Goal: Book appointment/travel/reservation

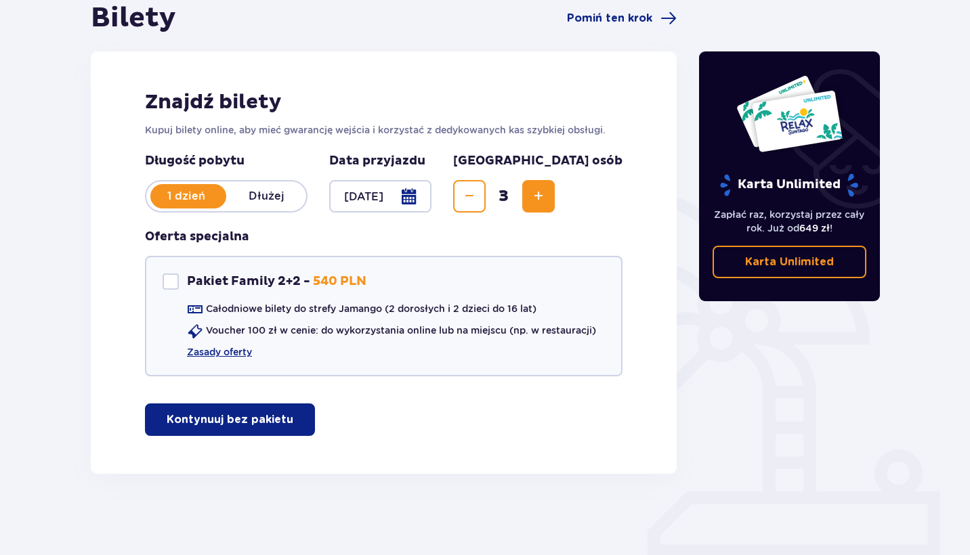
scroll to position [142, 0]
click at [206, 411] on button "Kontynuuj bez pakietu" at bounding box center [230, 420] width 170 height 33
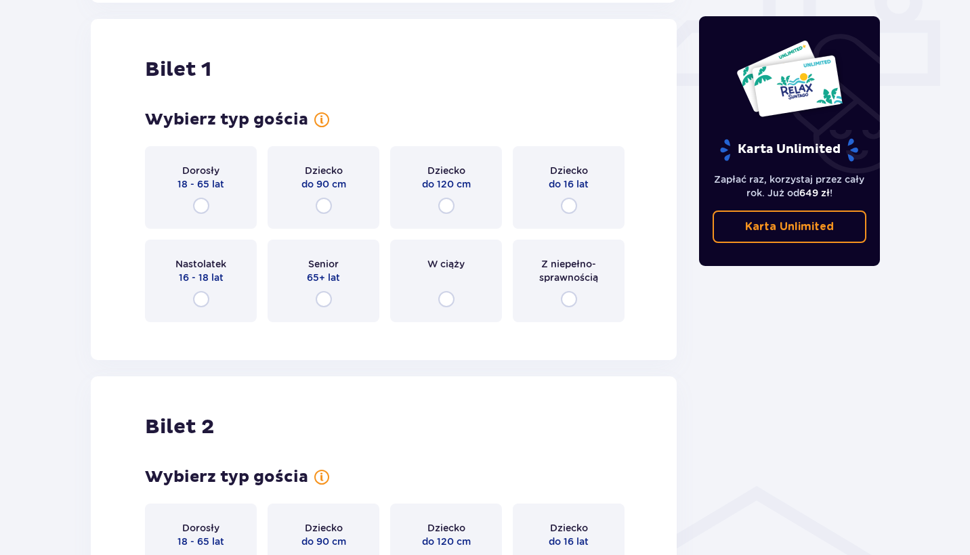
scroll to position [616, 0]
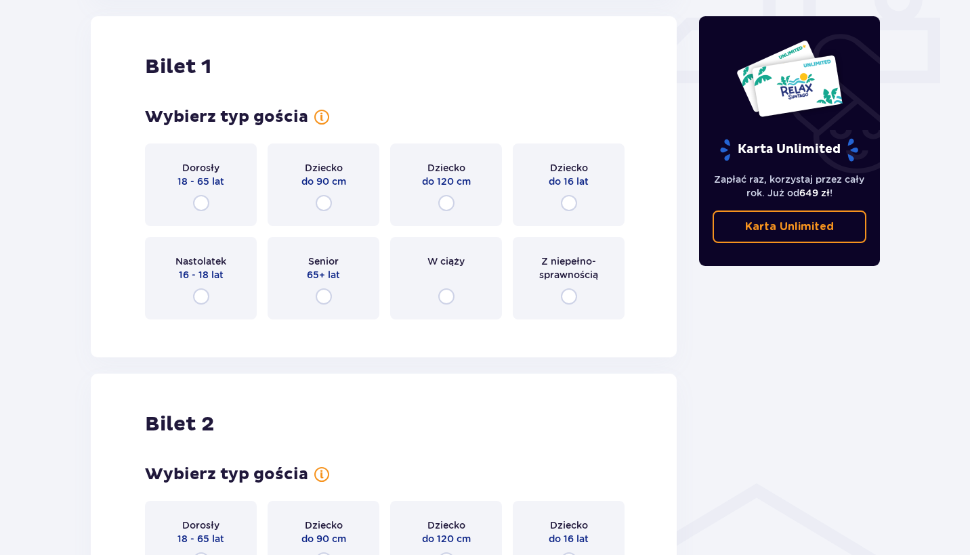
click at [202, 200] on input "radio" at bounding box center [201, 203] width 16 height 16
radio input "true"
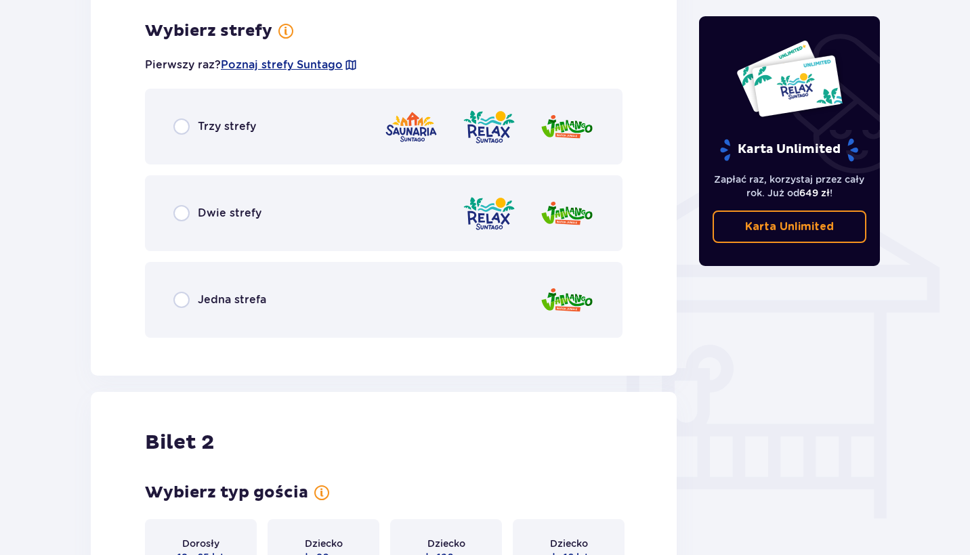
scroll to position [947, 0]
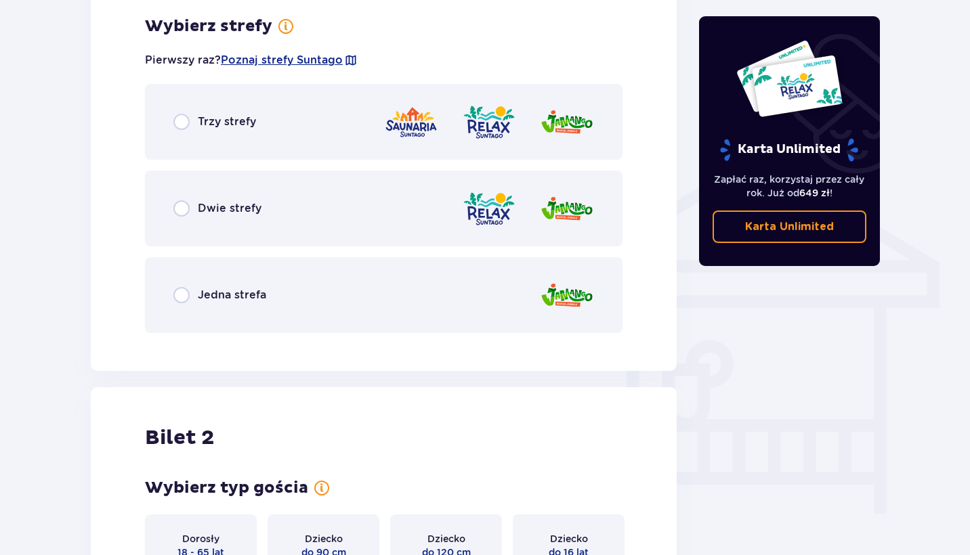
click at [179, 124] on input "radio" at bounding box center [181, 122] width 16 height 16
radio input "true"
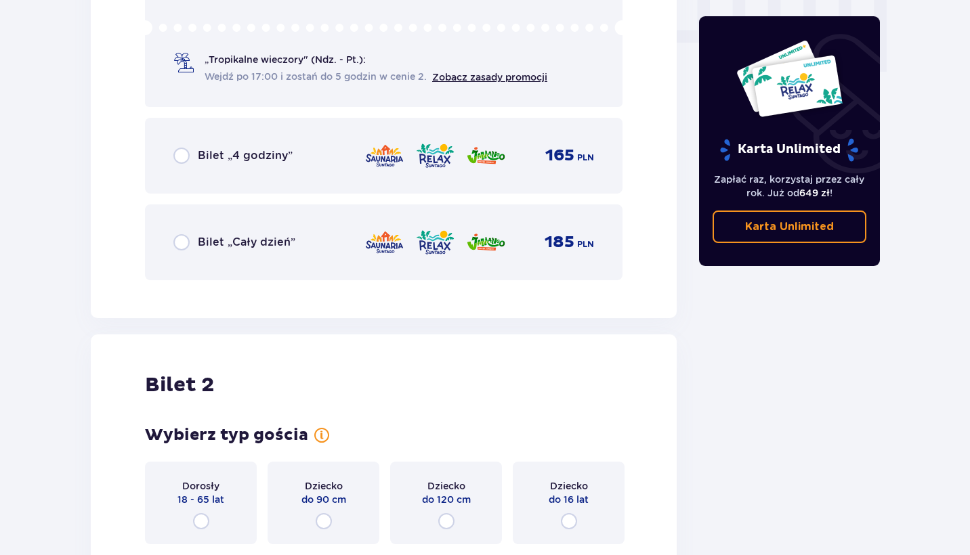
scroll to position [1393, 0]
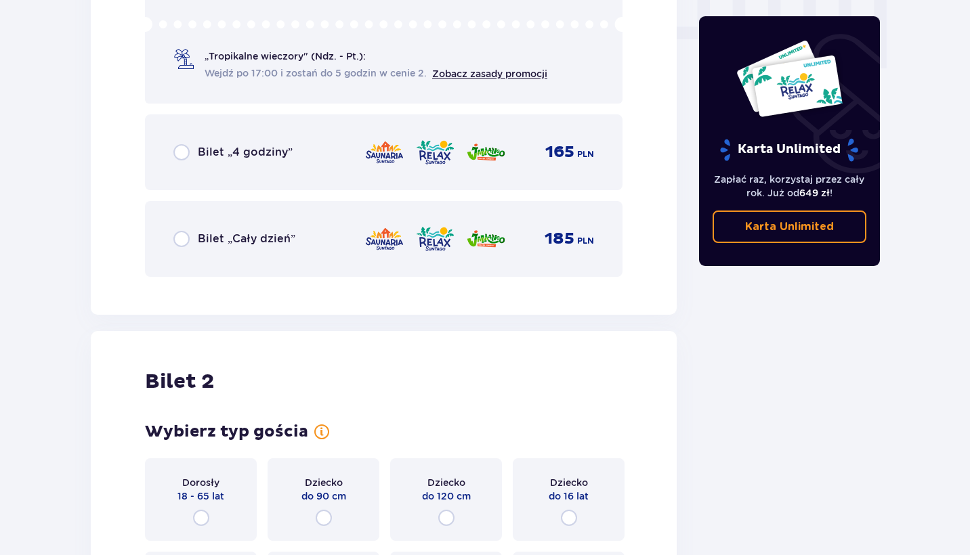
click at [186, 240] on input "radio" at bounding box center [181, 239] width 16 height 16
radio input "true"
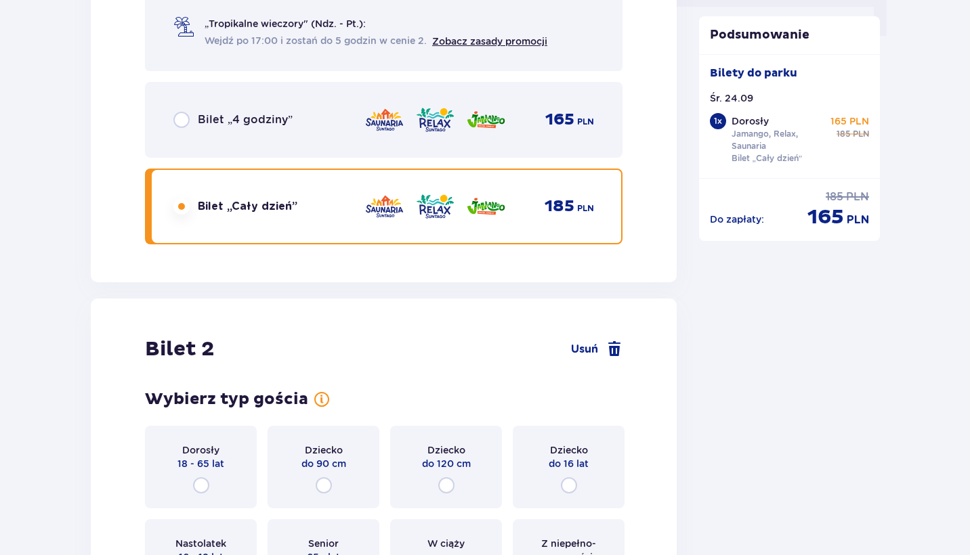
scroll to position [1708, 0]
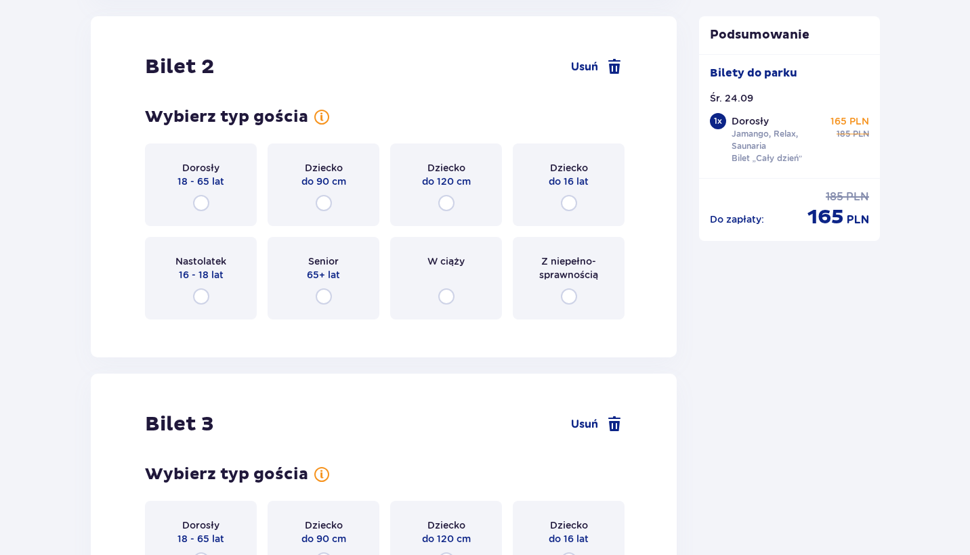
click at [205, 203] on input "radio" at bounding box center [201, 203] width 16 height 16
radio input "true"
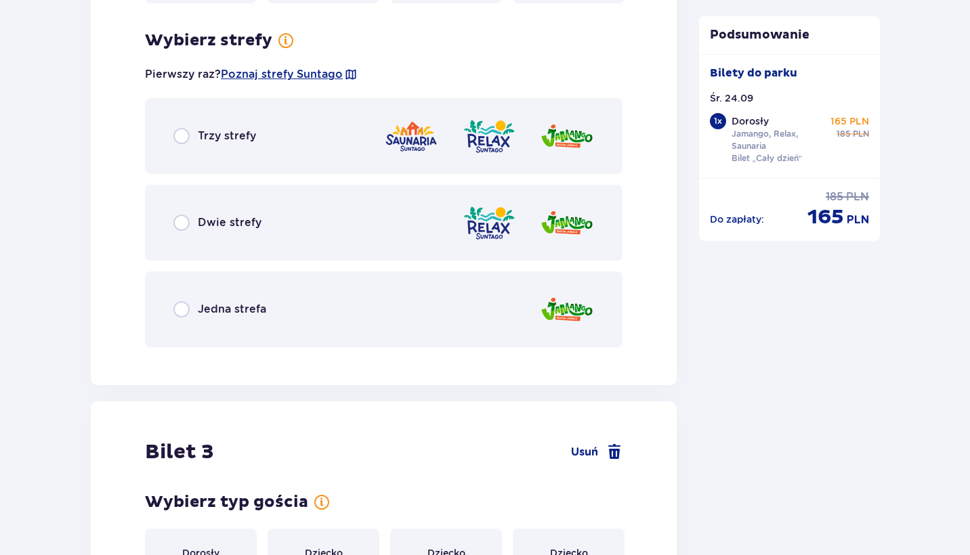
scroll to position [2038, 0]
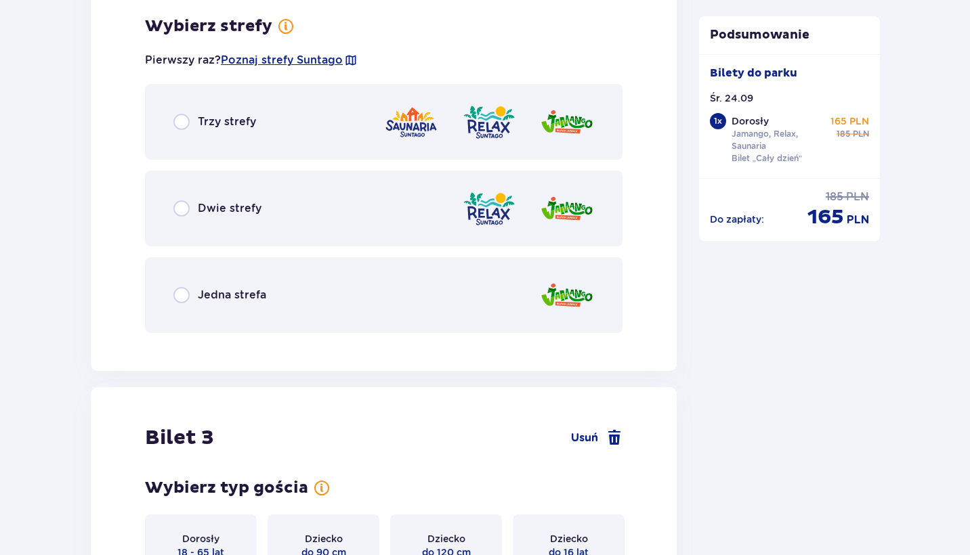
click at [187, 115] on input "radio" at bounding box center [181, 122] width 16 height 16
radio input "true"
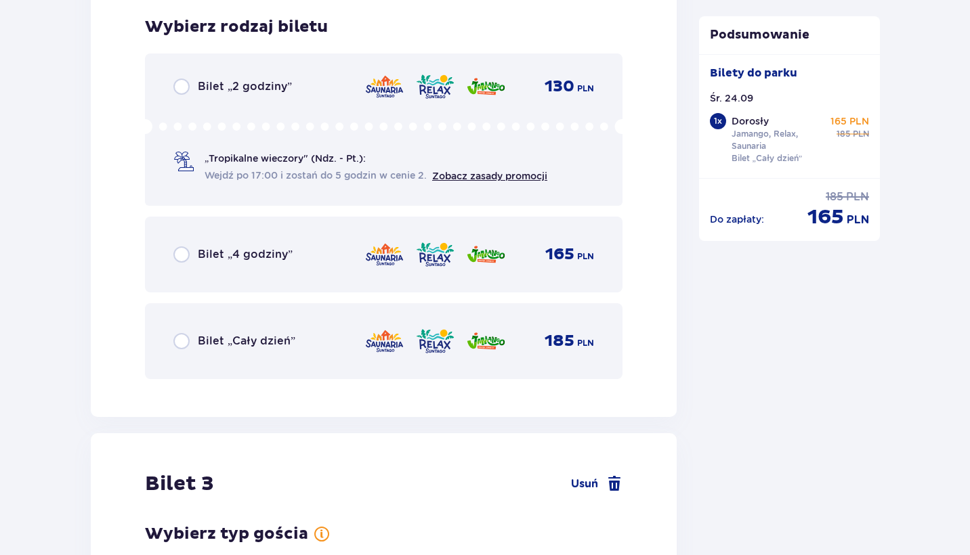
scroll to position [2382, 0]
click at [294, 361] on div "Bilet „Cały dzień” 185 PLN" at bounding box center [384, 341] width 478 height 76
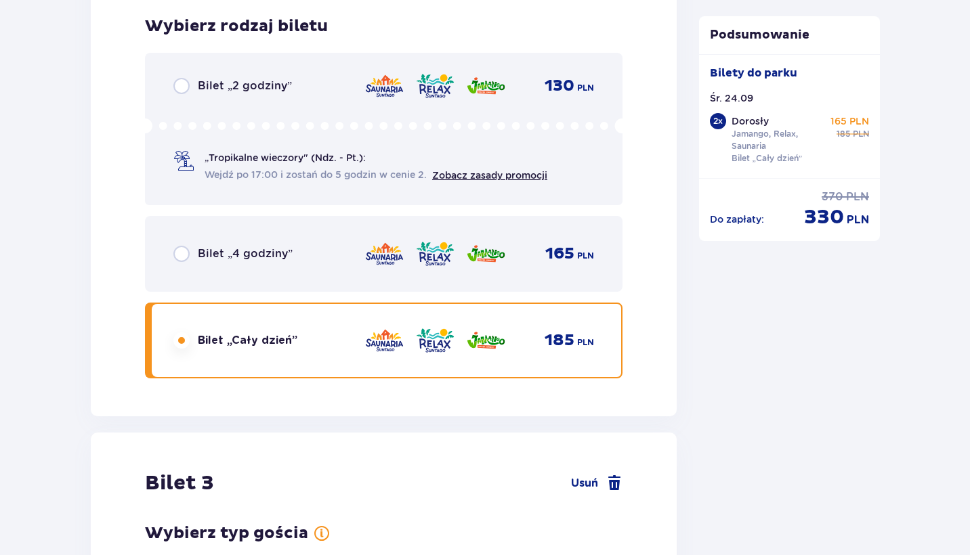
scroll to position [2747, 0]
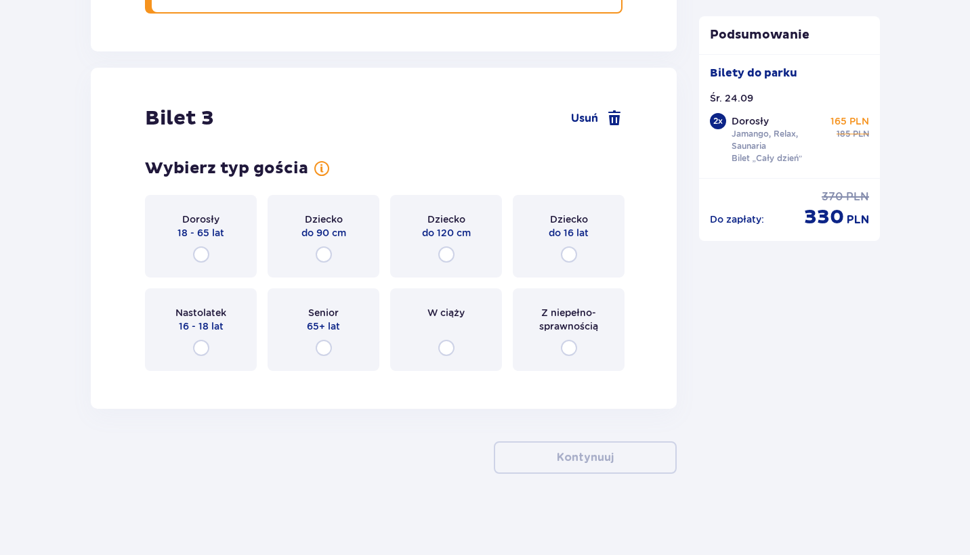
click at [200, 255] on input "radio" at bounding box center [201, 255] width 16 height 16
radio input "true"
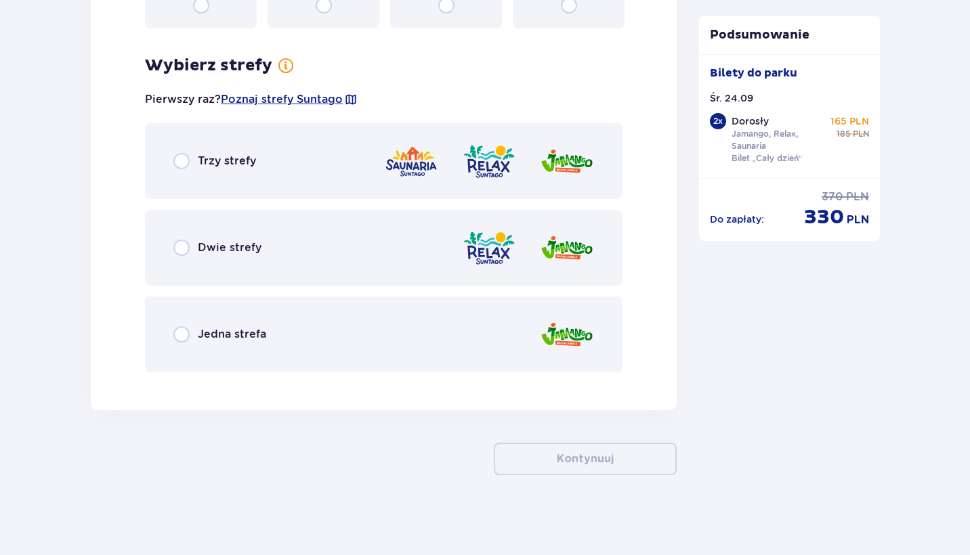
scroll to position [3091, 0]
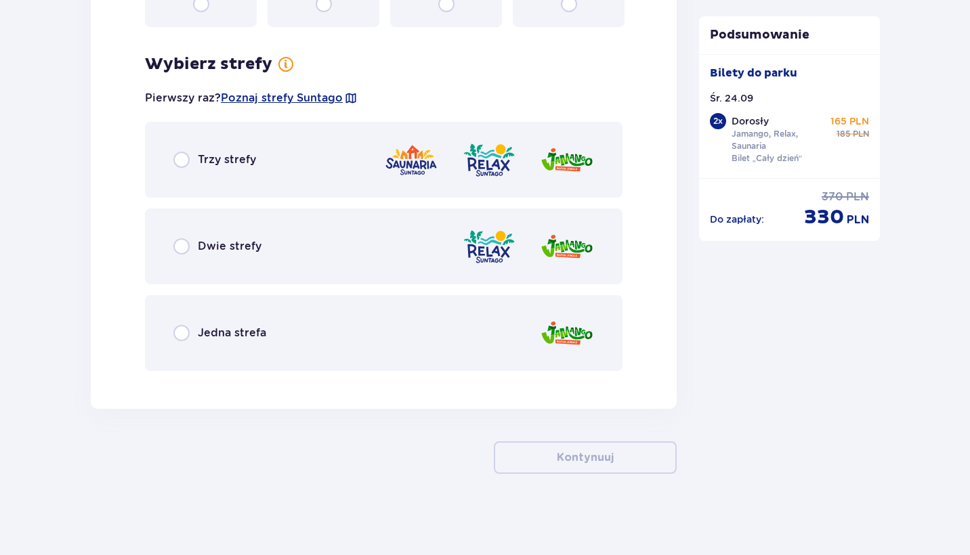
click at [186, 163] on input "radio" at bounding box center [181, 160] width 16 height 16
radio input "true"
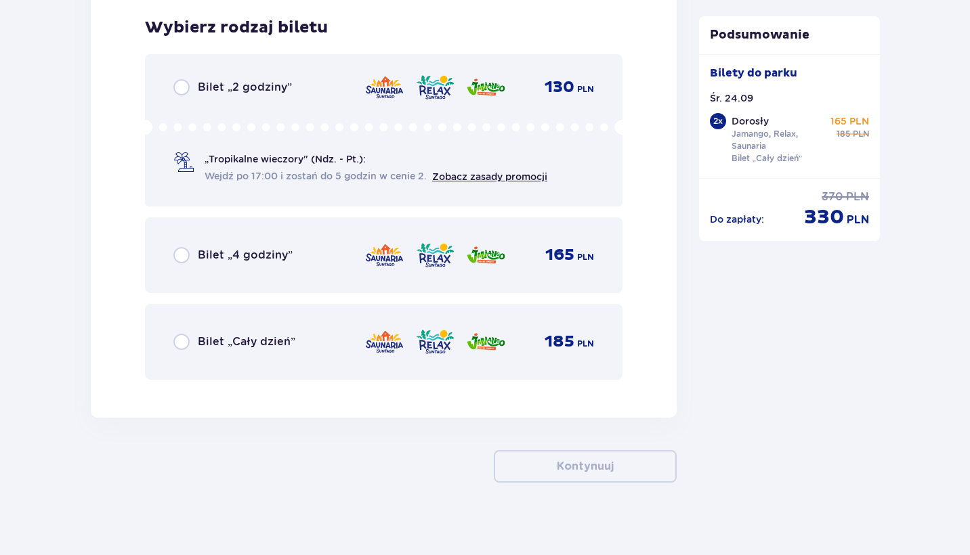
scroll to position [3473, 0]
click at [179, 341] on input "radio" at bounding box center [181, 341] width 16 height 16
radio input "true"
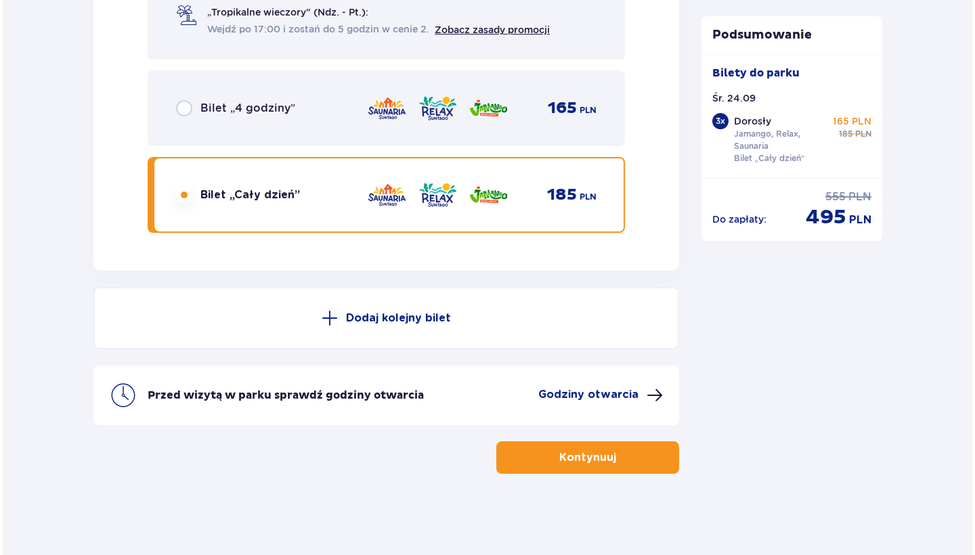
scroll to position [3619, 0]
click at [575, 394] on p "Godziny otwarcia" at bounding box center [586, 394] width 100 height 15
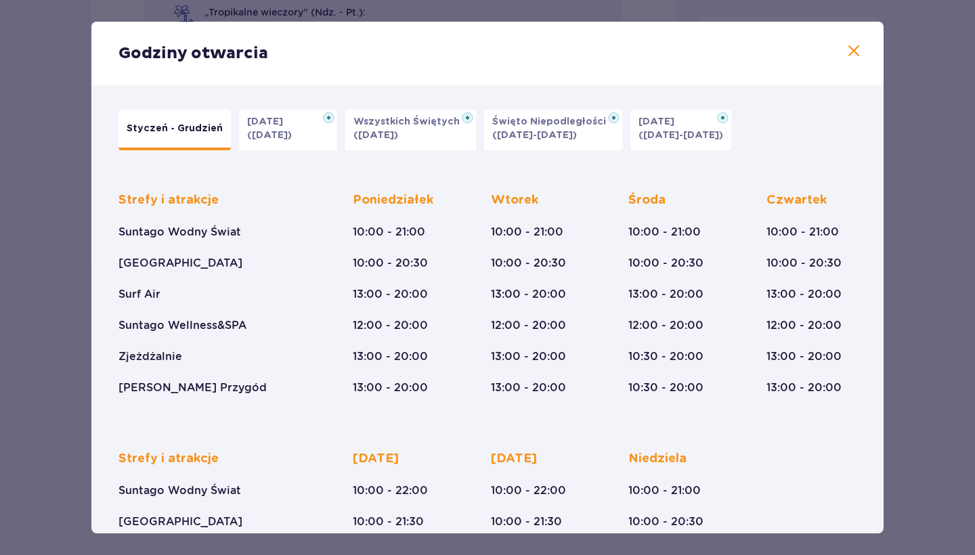
click at [856, 51] on span at bounding box center [854, 51] width 16 height 16
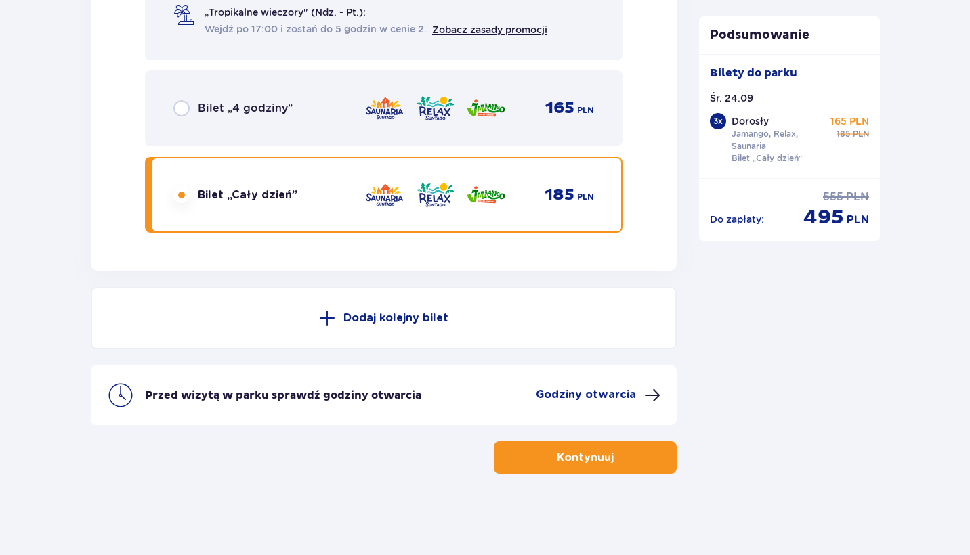
click at [566, 467] on button "Kontynuuj" at bounding box center [585, 458] width 183 height 33
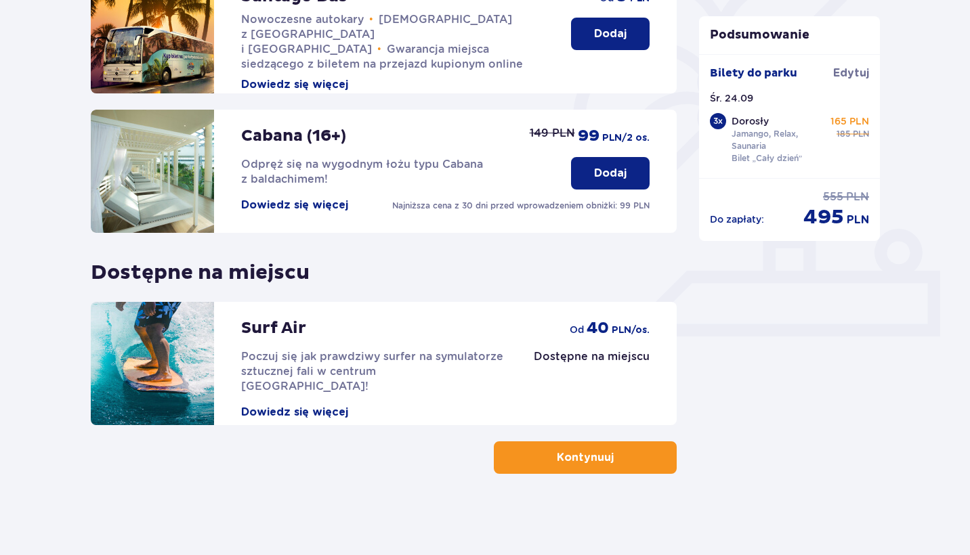
scroll to position [363, 0]
click at [629, 175] on button "Dodaj" at bounding box center [610, 173] width 79 height 33
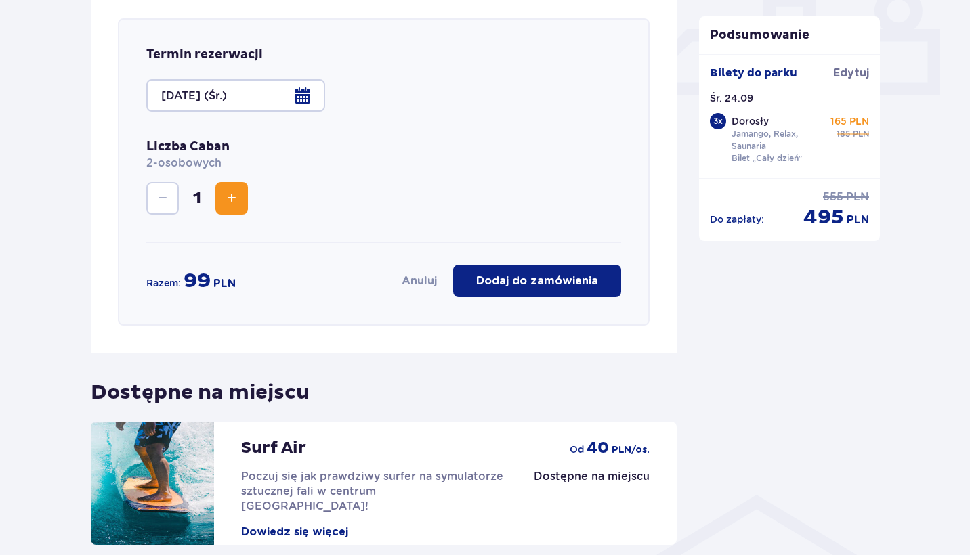
scroll to position [607, 0]
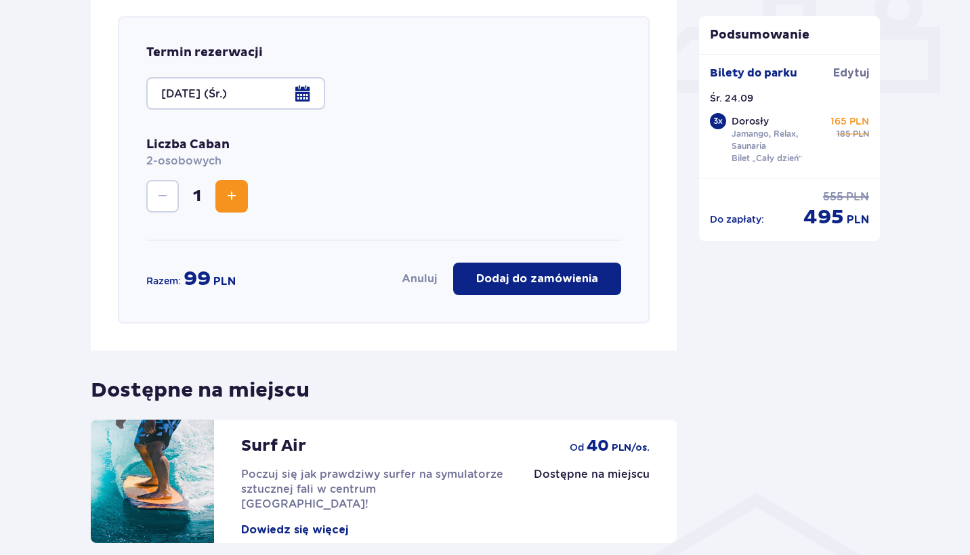
click at [234, 200] on span "Increase" at bounding box center [232, 196] width 16 height 16
click at [518, 276] on p "Dodaj do zamówienia" at bounding box center [537, 279] width 122 height 15
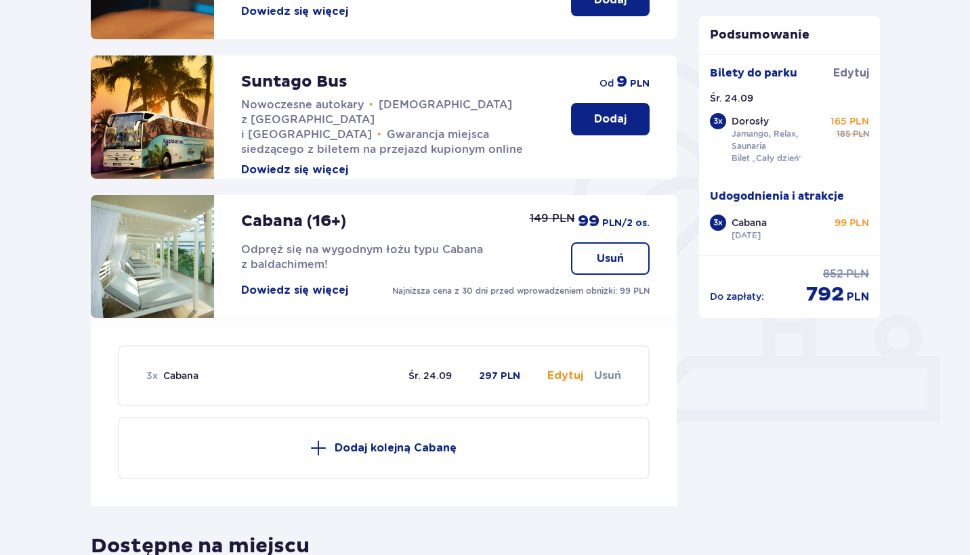
scroll to position [263, 0]
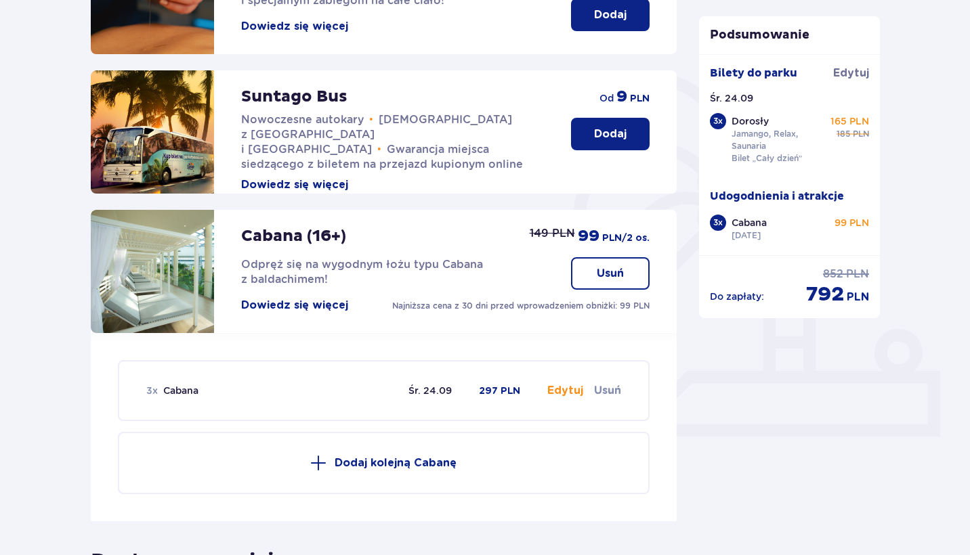
click at [635, 266] on button "Usuń" at bounding box center [610, 273] width 79 height 33
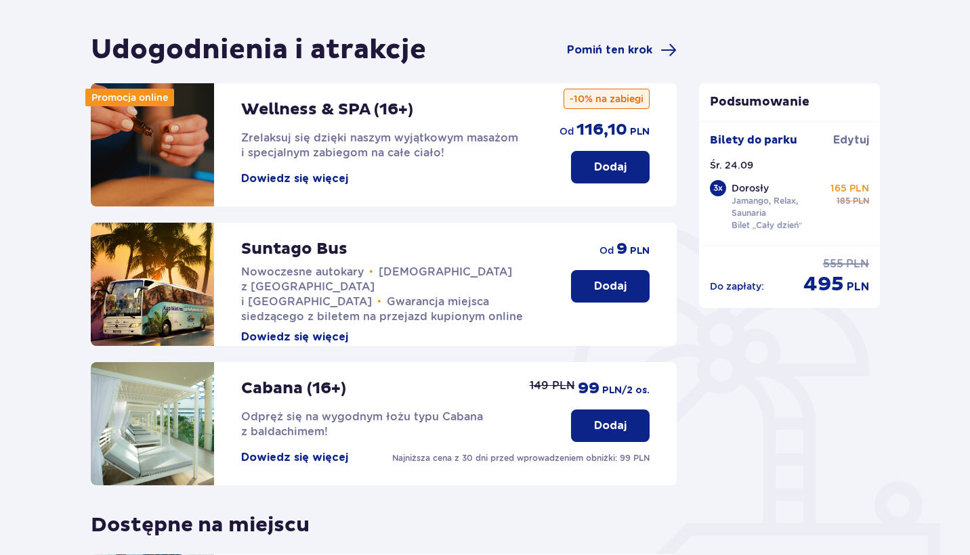
scroll to position [119, 0]
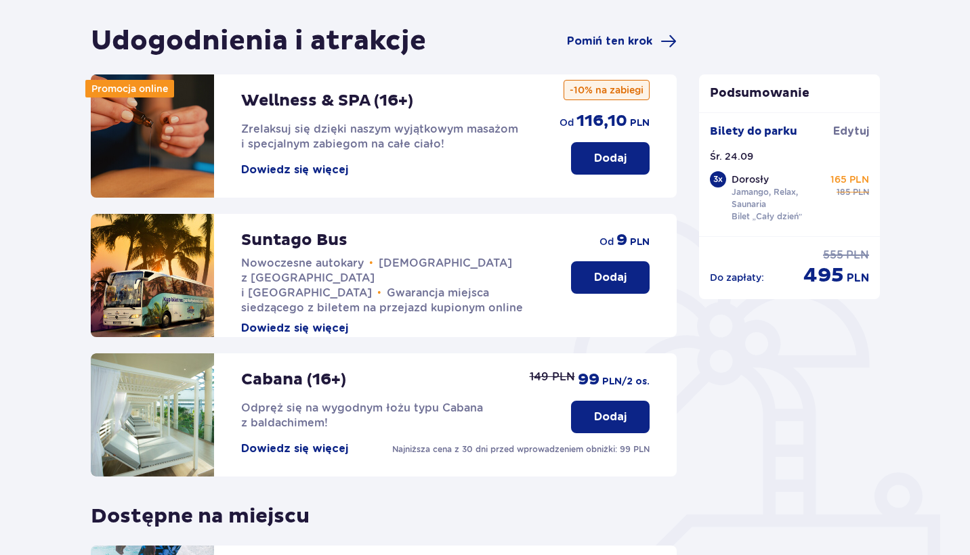
click at [632, 282] on button "Dodaj" at bounding box center [610, 277] width 79 height 33
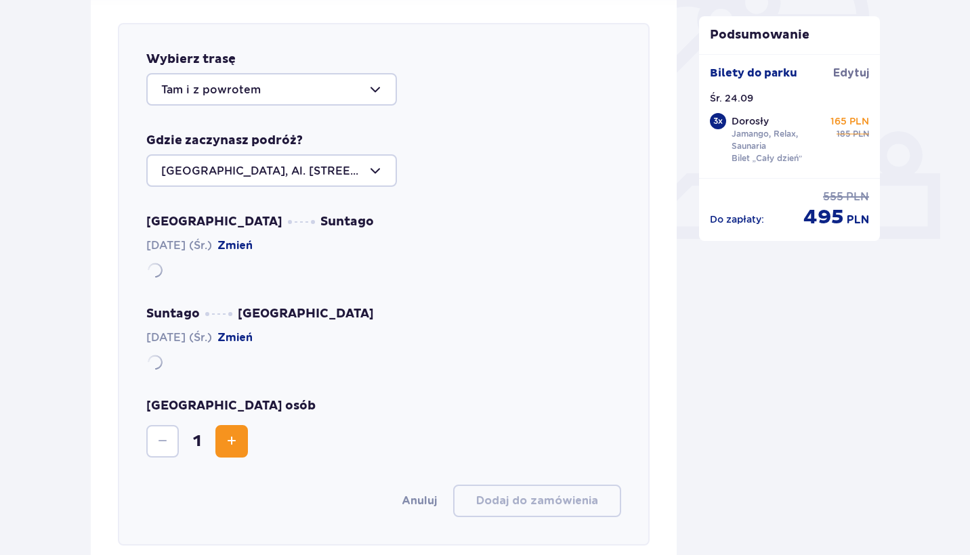
scroll to position [467, 0]
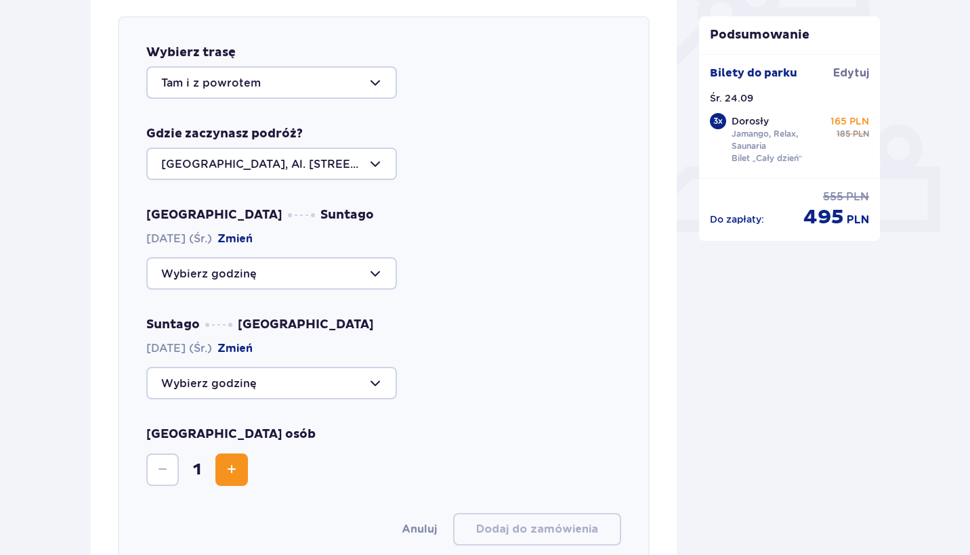
click at [293, 91] on div at bounding box center [271, 82] width 251 height 33
click at [480, 98] on div "Tam i z powrotem" at bounding box center [383, 82] width 475 height 33
click at [373, 161] on div at bounding box center [271, 164] width 251 height 33
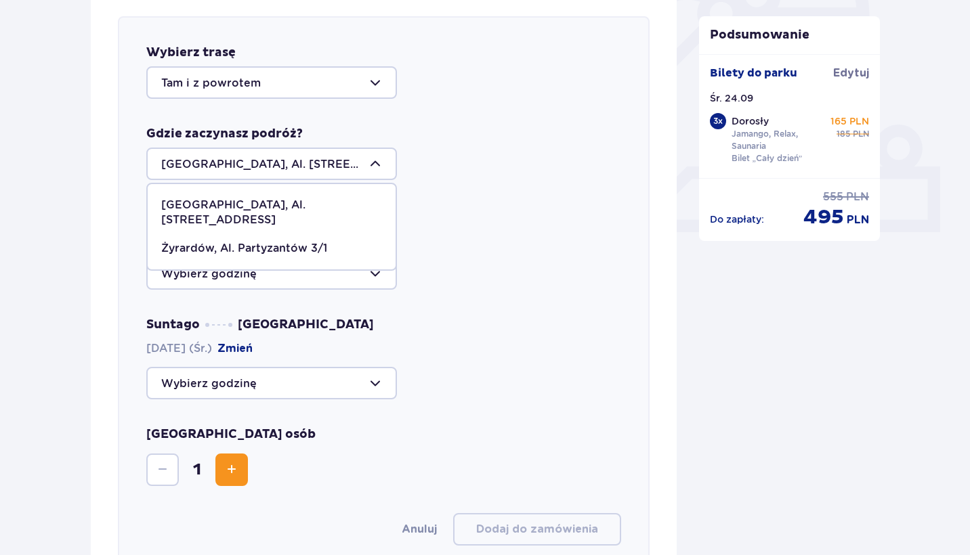
click at [484, 135] on div "Gdzie zaczynasz podróż? [GEOGRAPHIC_DATA], Al. [STREET_ADDRESS] [STREET_ADDRESS…" at bounding box center [383, 153] width 475 height 54
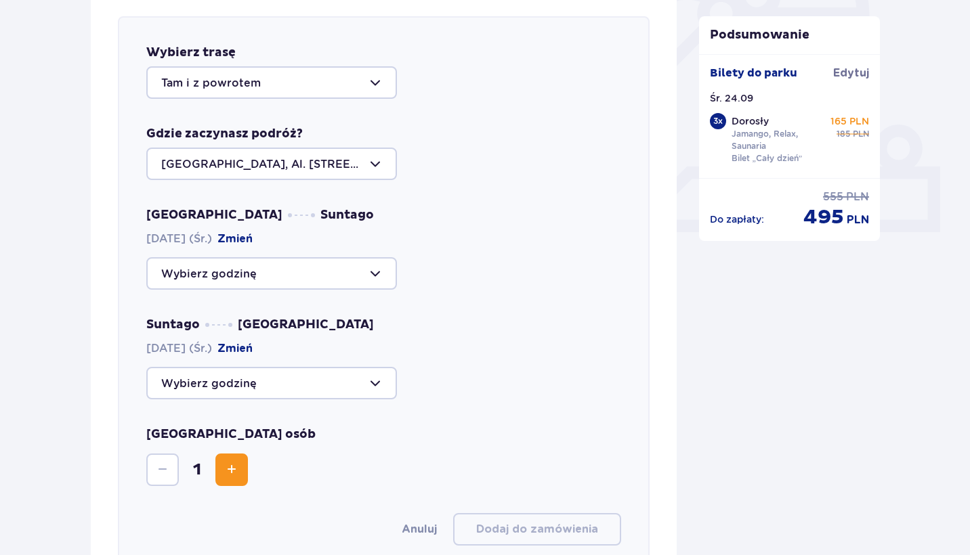
click at [310, 276] on div at bounding box center [271, 273] width 251 height 33
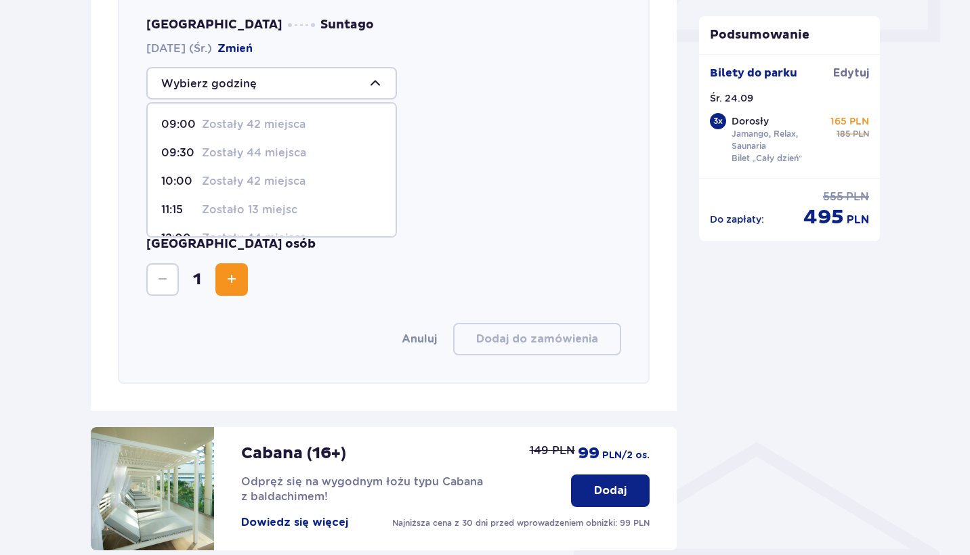
scroll to position [0, 0]
click at [190, 127] on p "09:00" at bounding box center [178, 124] width 35 height 15
type input "09:00"
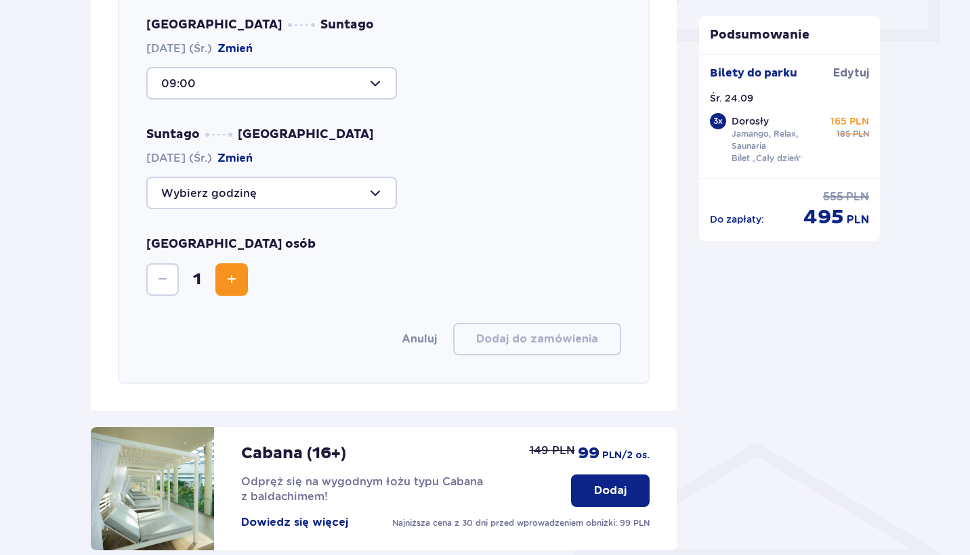
click at [259, 197] on div at bounding box center [271, 193] width 251 height 33
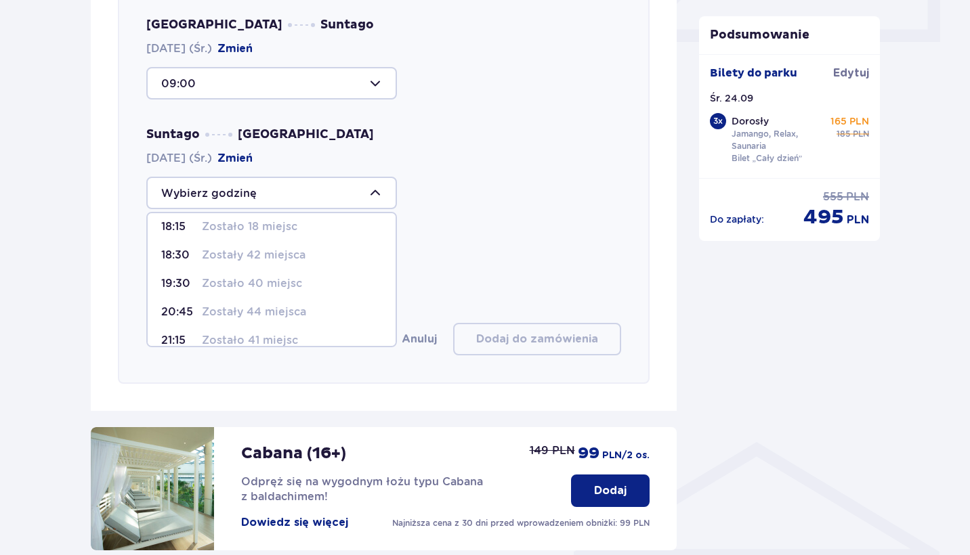
scroll to position [60, 0]
click at [184, 313] on p "20:45" at bounding box center [178, 317] width 35 height 15
type input "20:45"
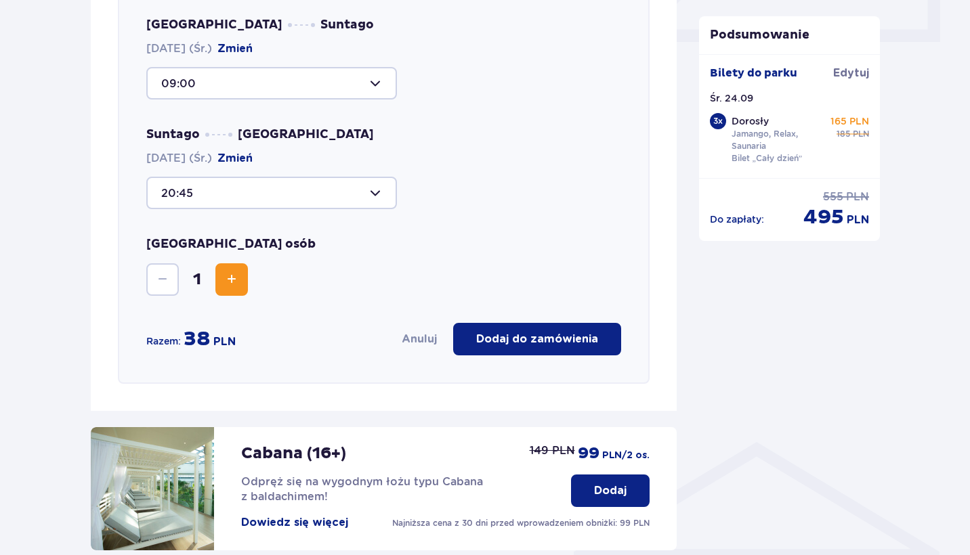
click at [231, 283] on span "Increase" at bounding box center [232, 280] width 16 height 16
click at [490, 339] on p "Dodaj do zamówienia" at bounding box center [537, 339] width 122 height 15
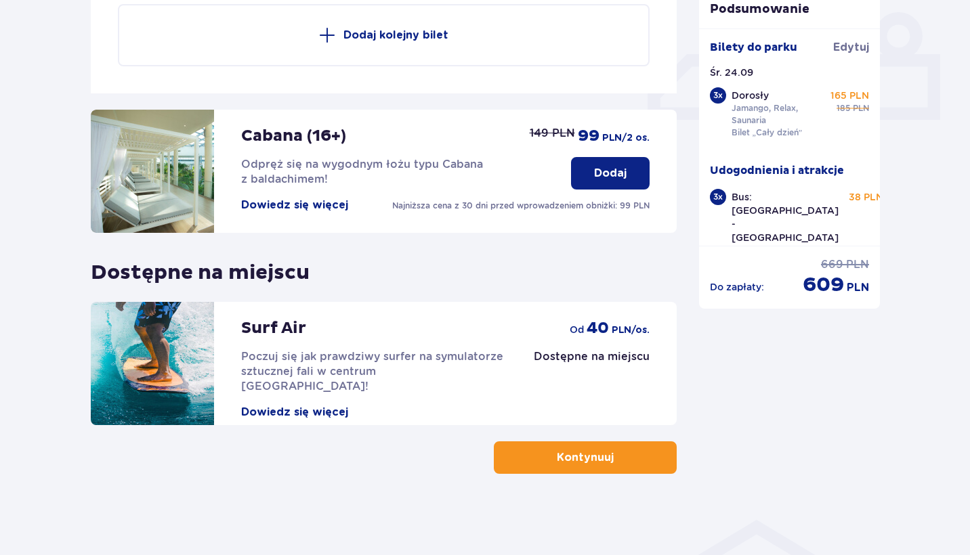
scroll to position [580, 0]
click at [532, 459] on button "Kontynuuj" at bounding box center [585, 458] width 183 height 33
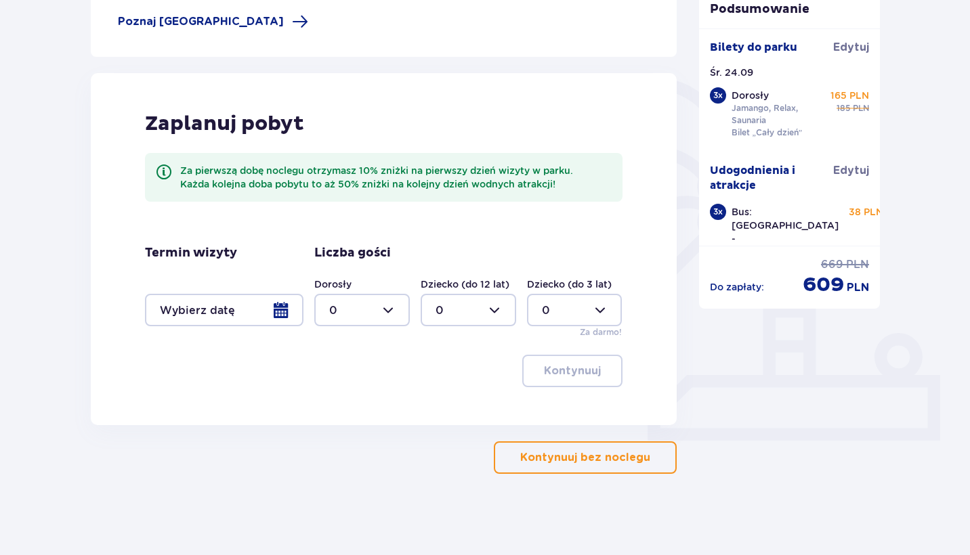
scroll to position [259, 0]
click at [522, 454] on p "Kontynuuj bez noclegu" at bounding box center [585, 457] width 130 height 15
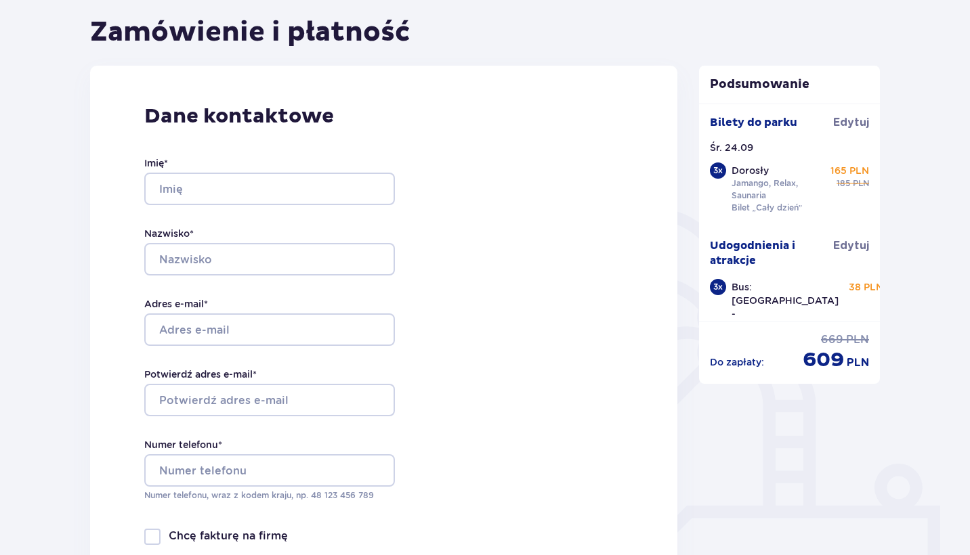
scroll to position [126, 0]
